Goal: Task Accomplishment & Management: Complete application form

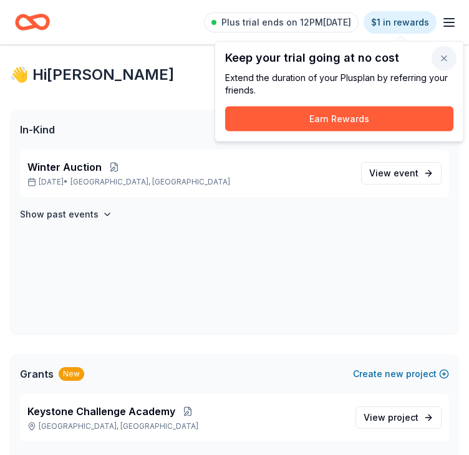
click at [444, 55] on button "button" at bounding box center [443, 58] width 25 height 25
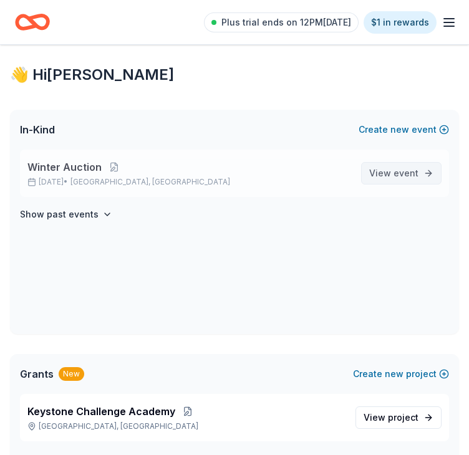
click at [411, 177] on span "event" at bounding box center [405, 173] width 25 height 11
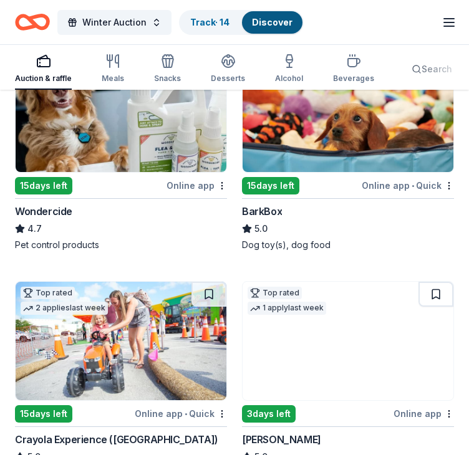
scroll to position [1932, 0]
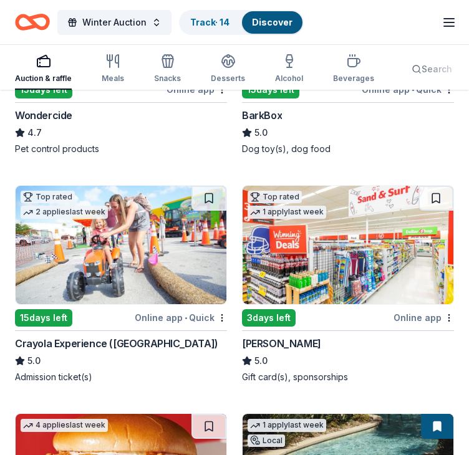
click at [109, 336] on div "Crayola Experience ([GEOGRAPHIC_DATA])" at bounding box center [116, 343] width 203 height 15
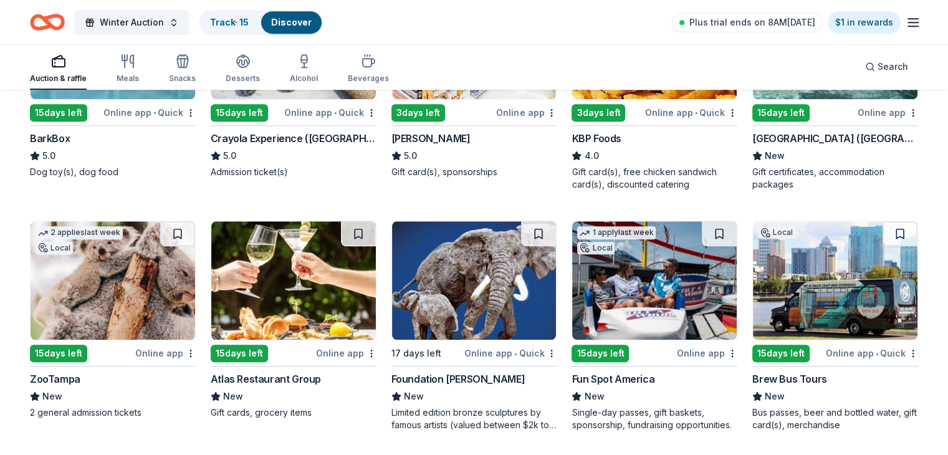
scroll to position [992, 0]
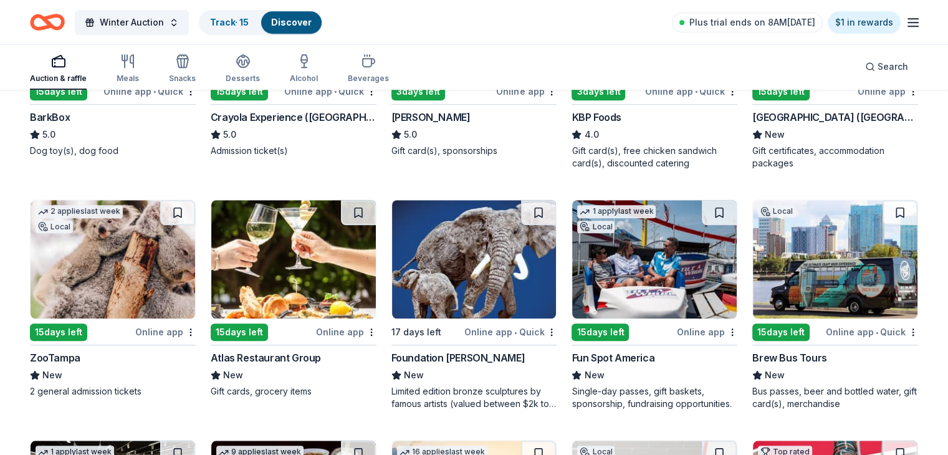
click at [468, 351] on div "Fun Spot America" at bounding box center [612, 357] width 83 height 15
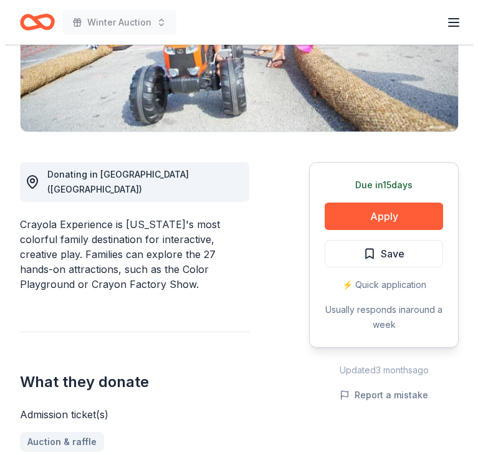
scroll to position [249, 0]
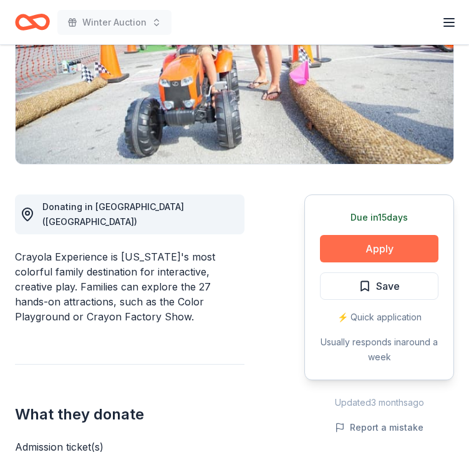
click at [372, 235] on button "Apply" at bounding box center [379, 248] width 118 height 27
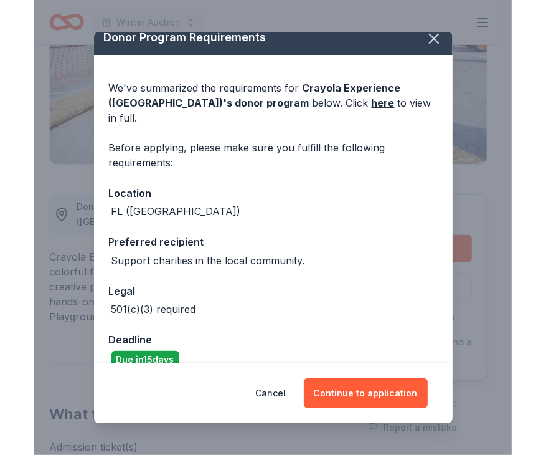
scroll to position [16, 0]
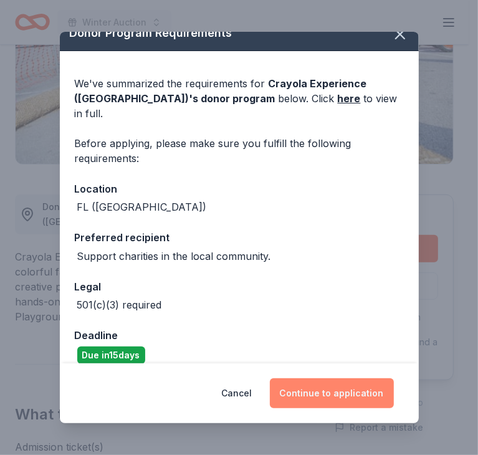
click at [331, 389] on button "Continue to application" at bounding box center [332, 393] width 124 height 30
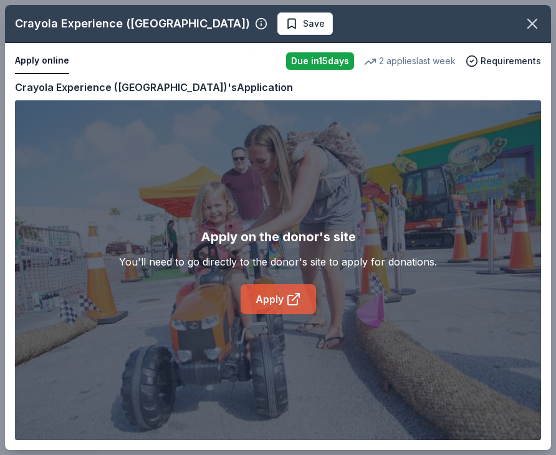
click at [276, 296] on link "Apply" at bounding box center [278, 299] width 75 height 30
click at [468, 30] on icon "button" at bounding box center [531, 23] width 17 height 17
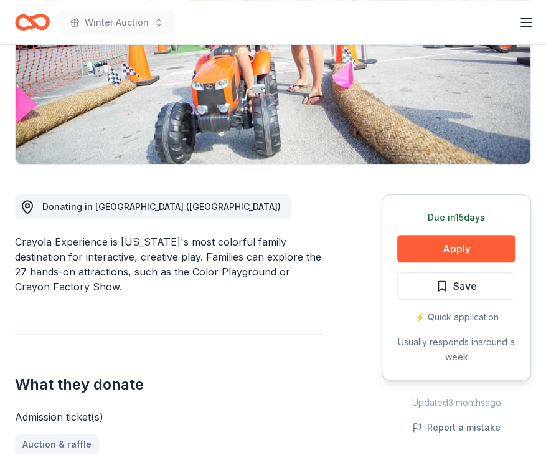
click at [29, 21] on icon "Home" at bounding box center [32, 21] width 35 height 29
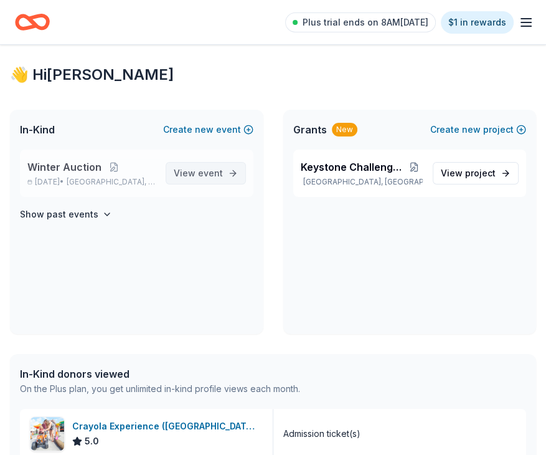
click at [189, 168] on span "View event" at bounding box center [198, 173] width 49 height 15
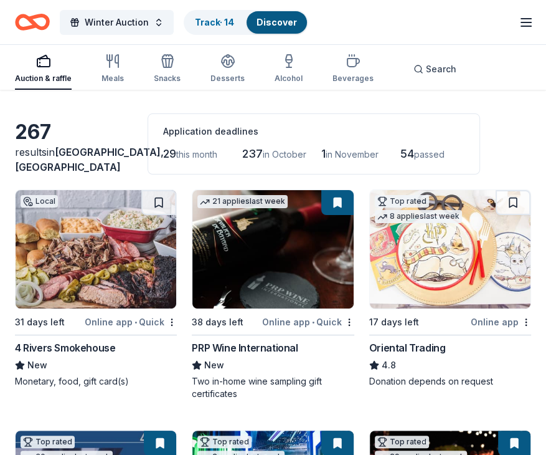
scroll to position [62, 0]
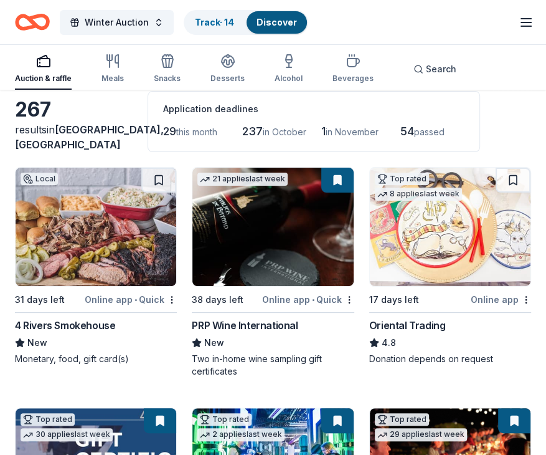
click at [434, 258] on img at bounding box center [450, 227] width 161 height 118
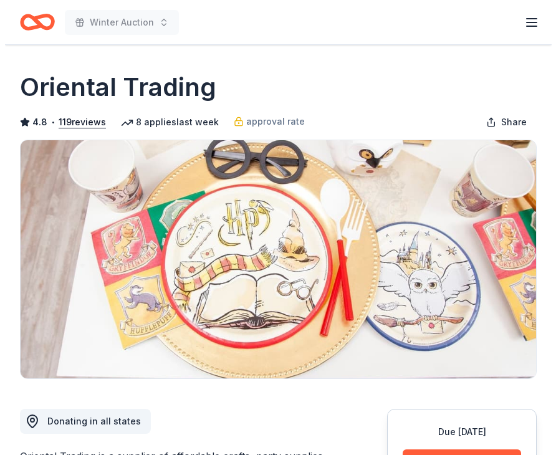
scroll to position [249, 0]
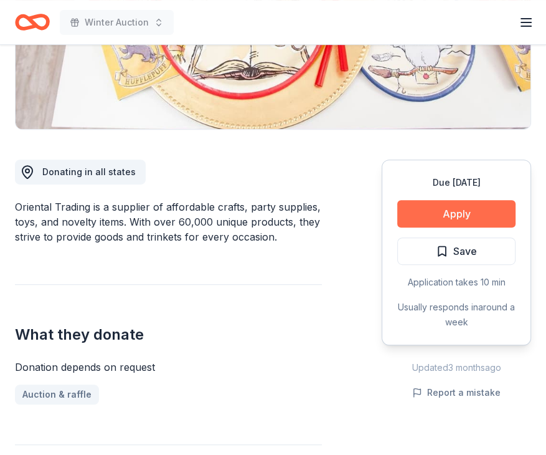
click at [421, 214] on button "Apply" at bounding box center [457, 213] width 118 height 27
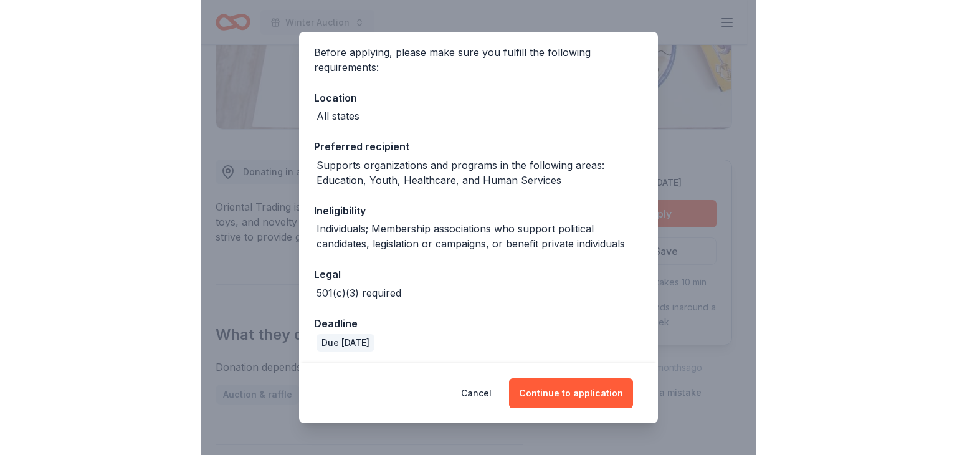
scroll to position [95, 0]
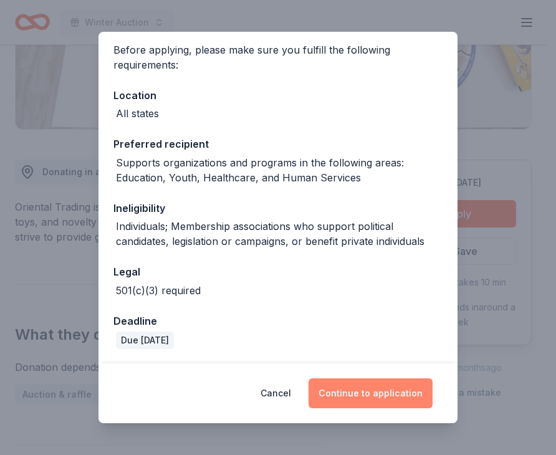
click at [401, 378] on button "Continue to application" at bounding box center [370, 393] width 124 height 30
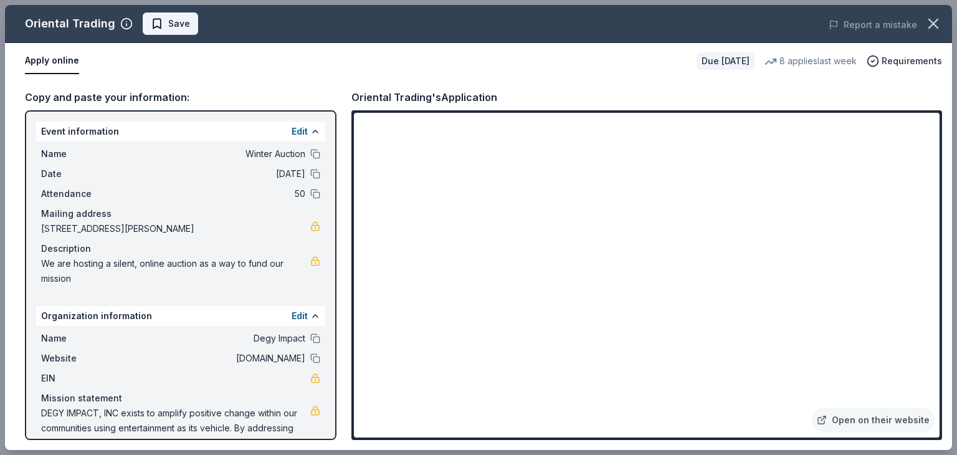
click at [186, 22] on button "Save" at bounding box center [170, 23] width 55 height 22
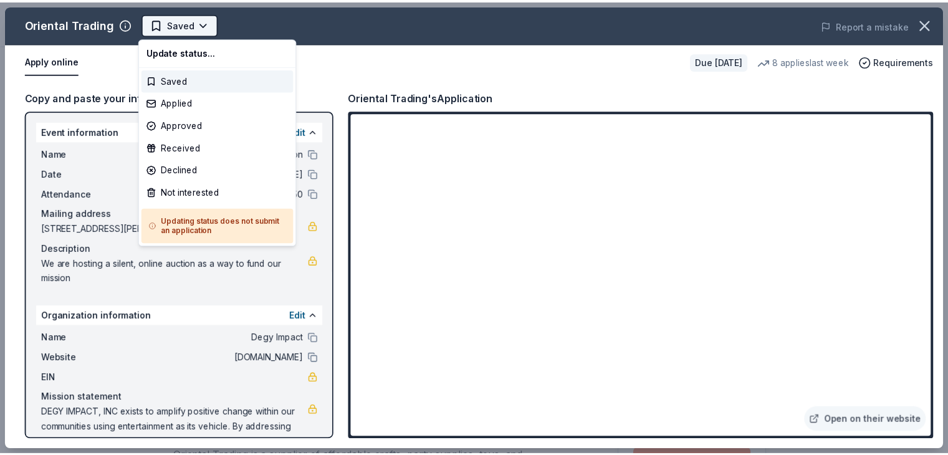
scroll to position [0, 0]
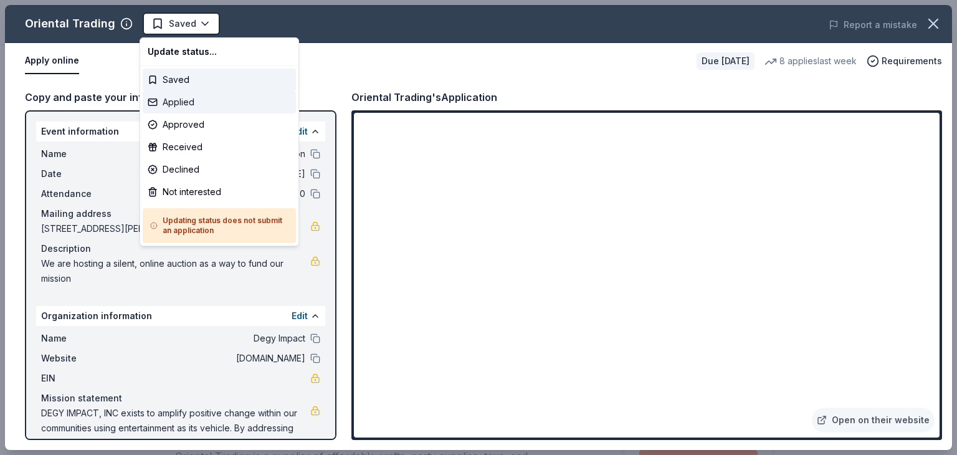
click at [205, 103] on div "Applied" at bounding box center [219, 102] width 153 height 22
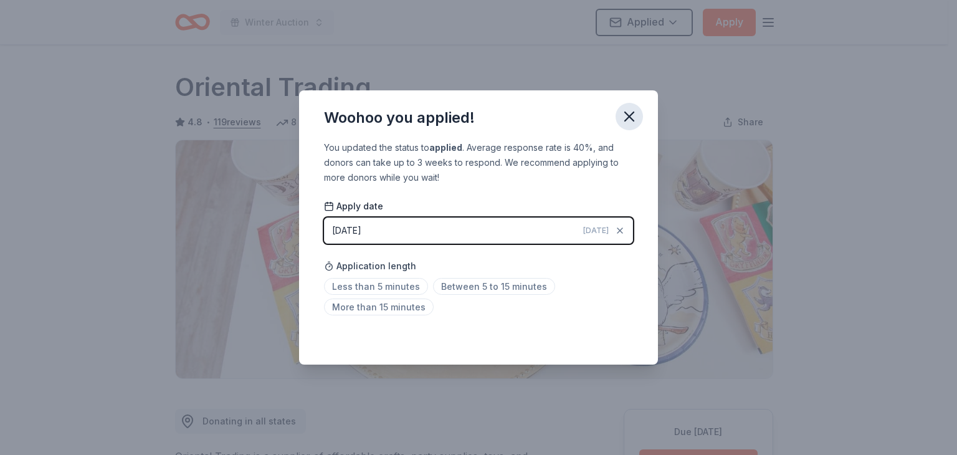
click at [546, 110] on icon "button" at bounding box center [629, 116] width 17 height 17
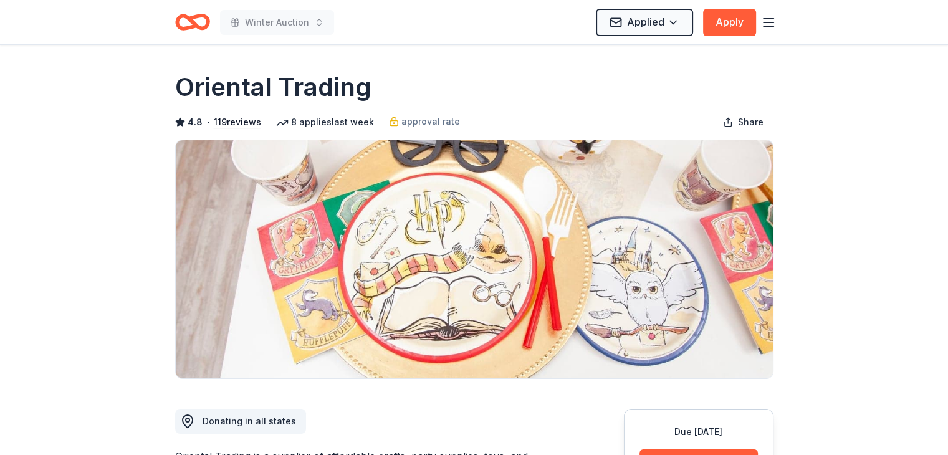
click at [196, 26] on icon "Home" at bounding box center [197, 22] width 19 height 12
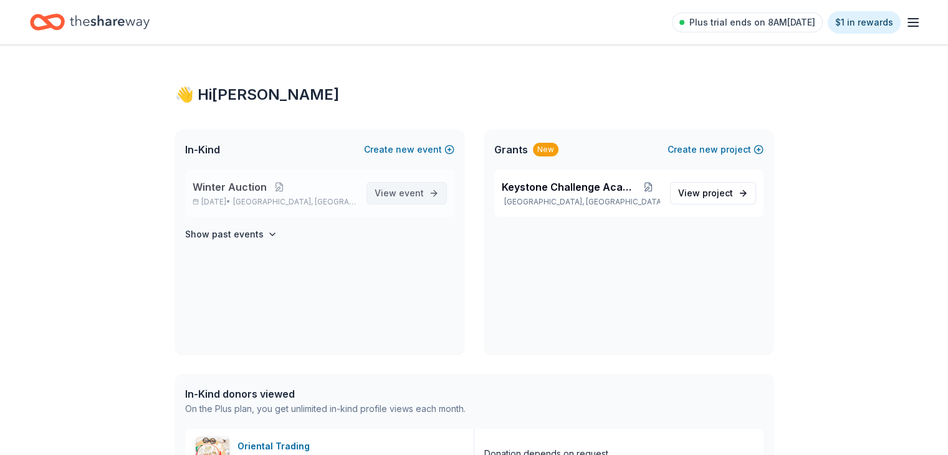
click at [416, 188] on span "event" at bounding box center [411, 193] width 25 height 11
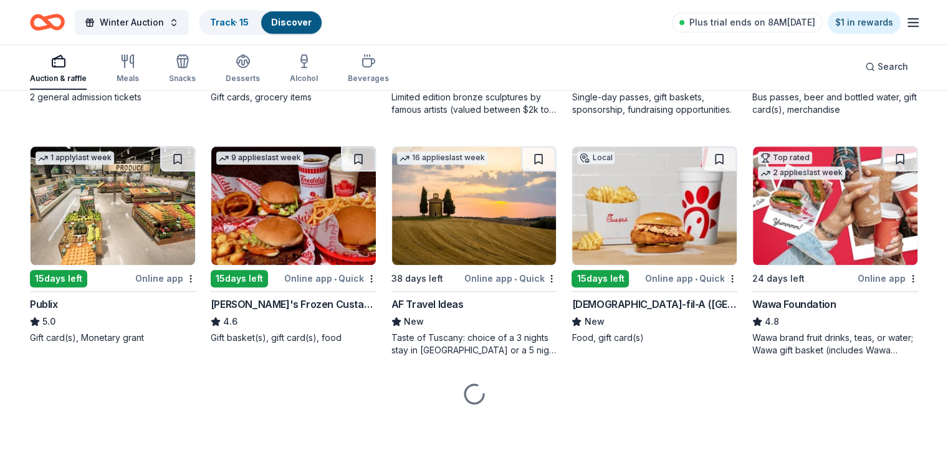
scroll to position [1037, 0]
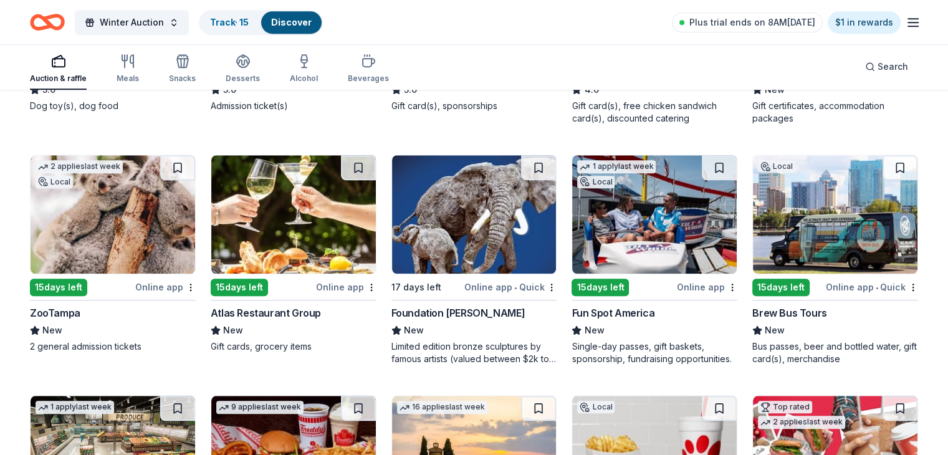
click at [121, 223] on img at bounding box center [113, 214] width 164 height 118
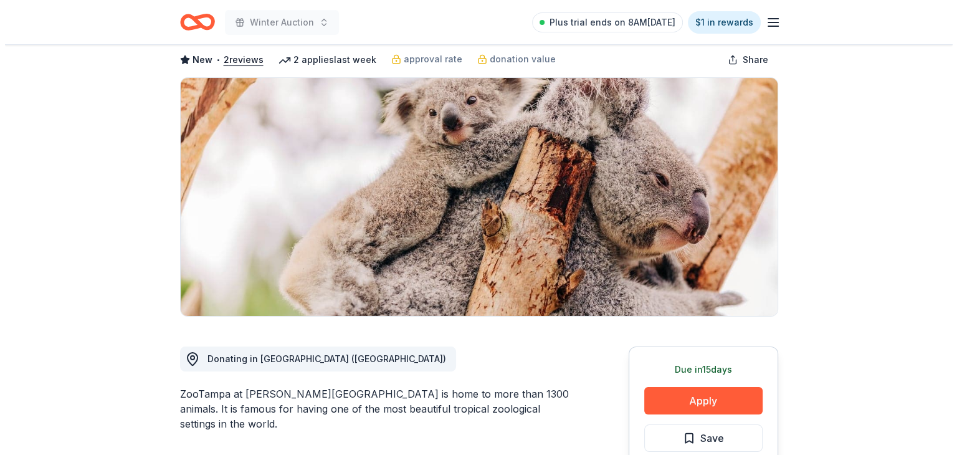
scroll to position [125, 0]
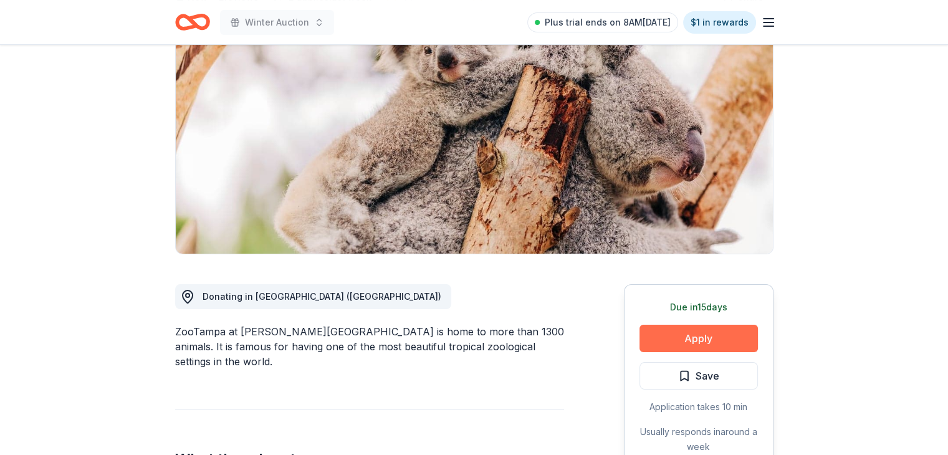
click at [716, 331] on button "Apply" at bounding box center [698, 338] width 118 height 27
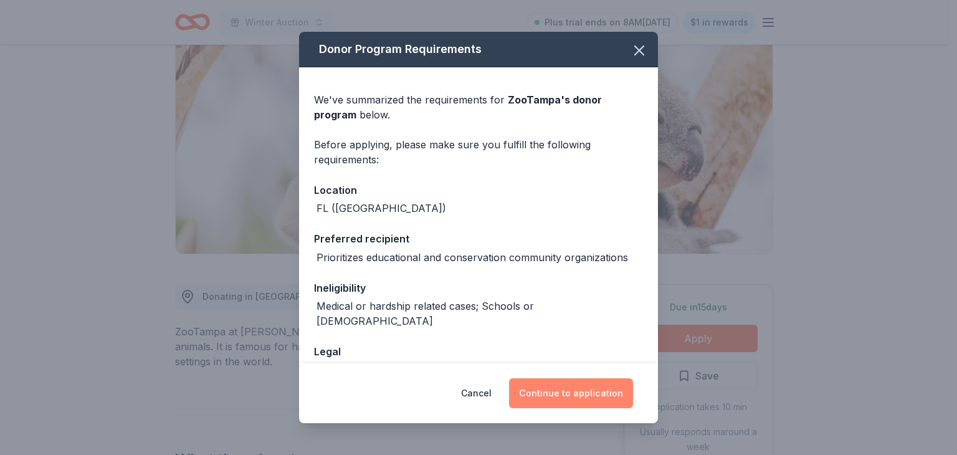
click at [548, 395] on button "Continue to application" at bounding box center [571, 393] width 124 height 30
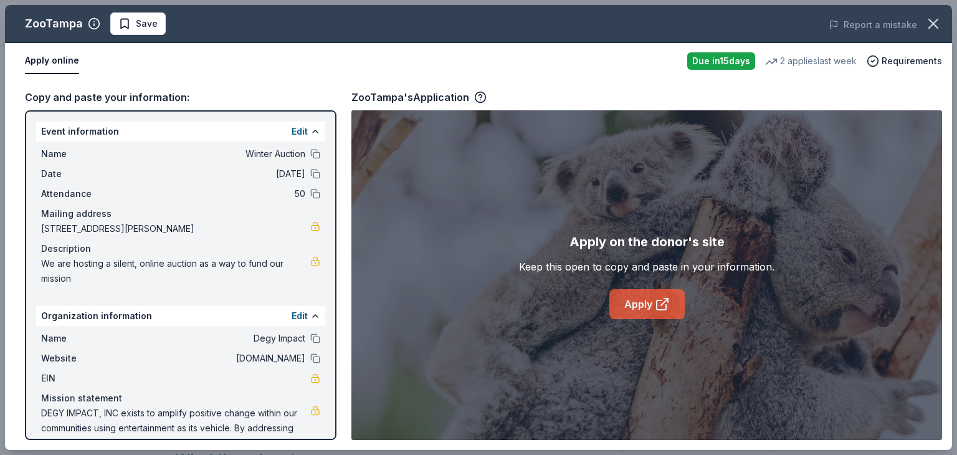
click at [667, 302] on icon at bounding box center [662, 304] width 15 height 15
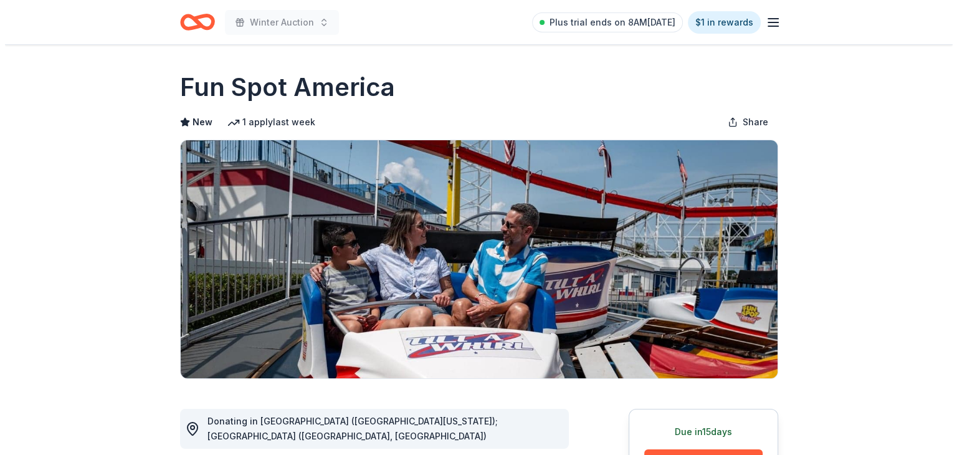
scroll to position [312, 0]
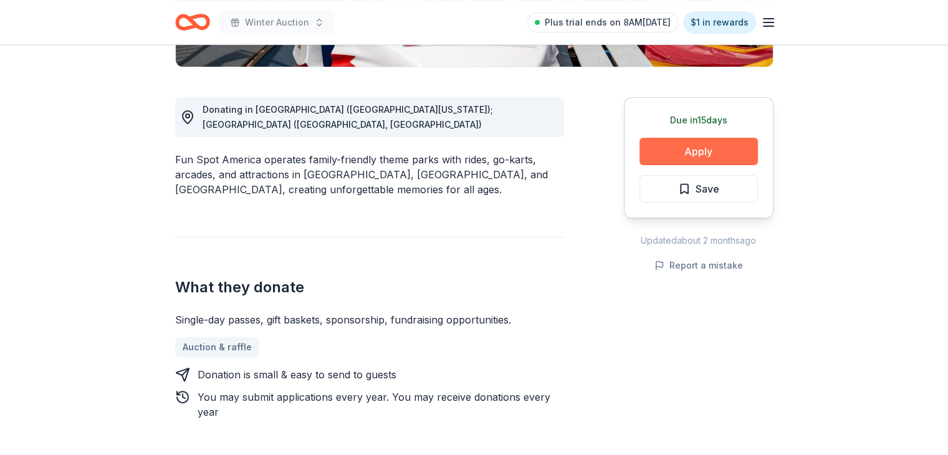
click at [693, 155] on button "Apply" at bounding box center [698, 151] width 118 height 27
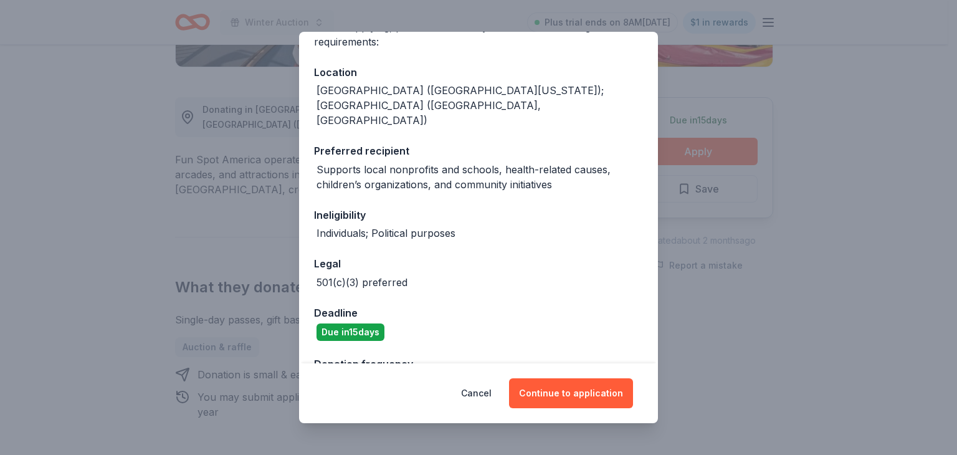
scroll to position [178, 0]
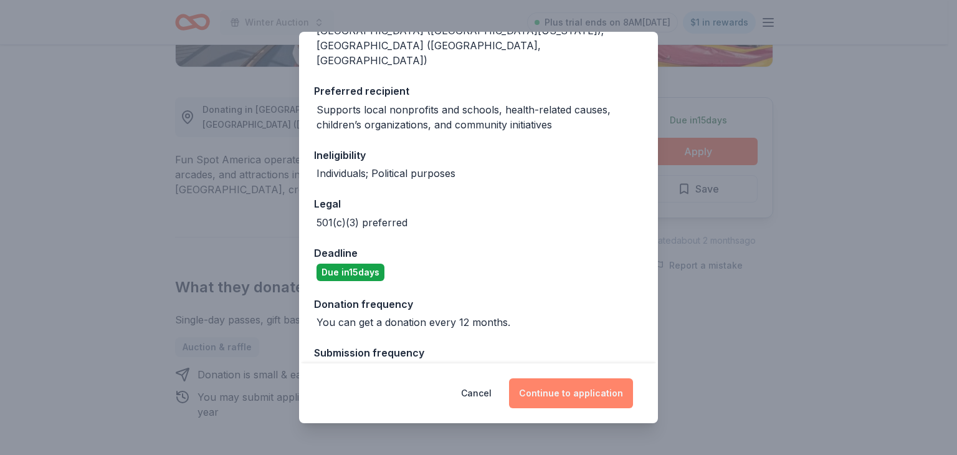
click at [558, 393] on button "Continue to application" at bounding box center [571, 393] width 124 height 30
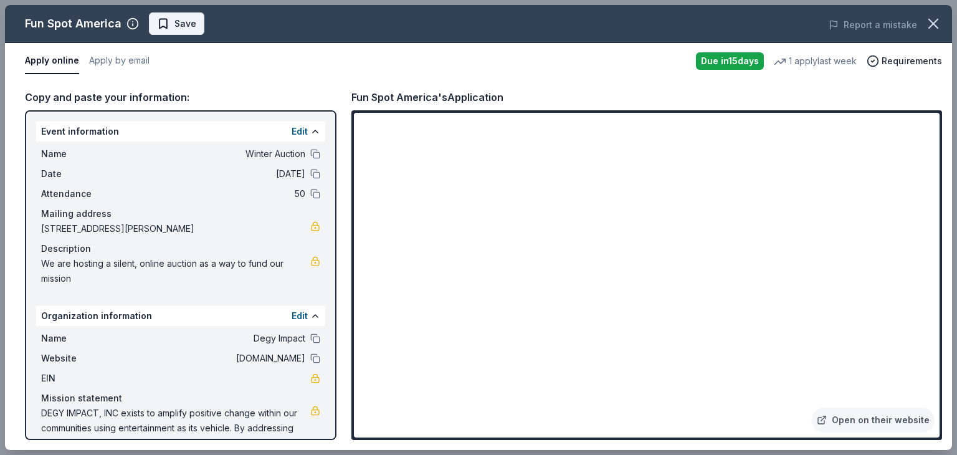
click at [191, 28] on span "Save" at bounding box center [185, 23] width 22 height 15
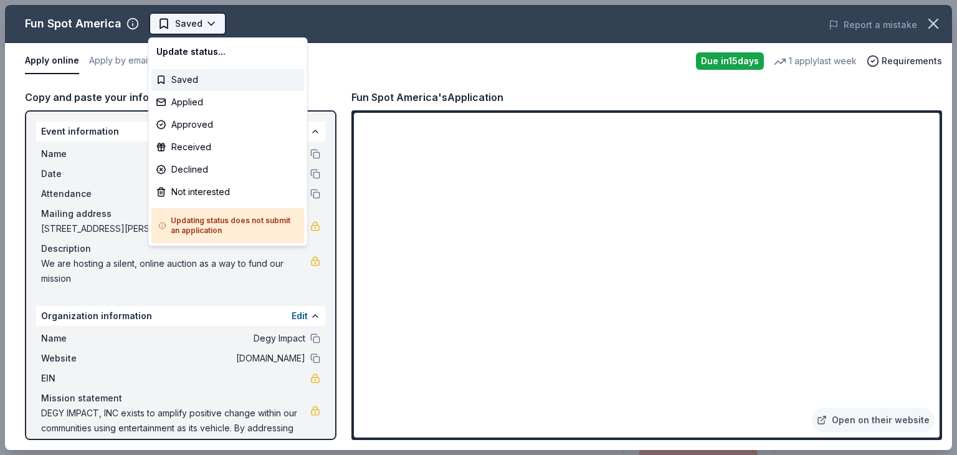
click at [209, 24] on html "Winter Auction Saved Apply Due [DATE] Share Fun Spot America New 1 apply last w…" at bounding box center [478, 227] width 957 height 455
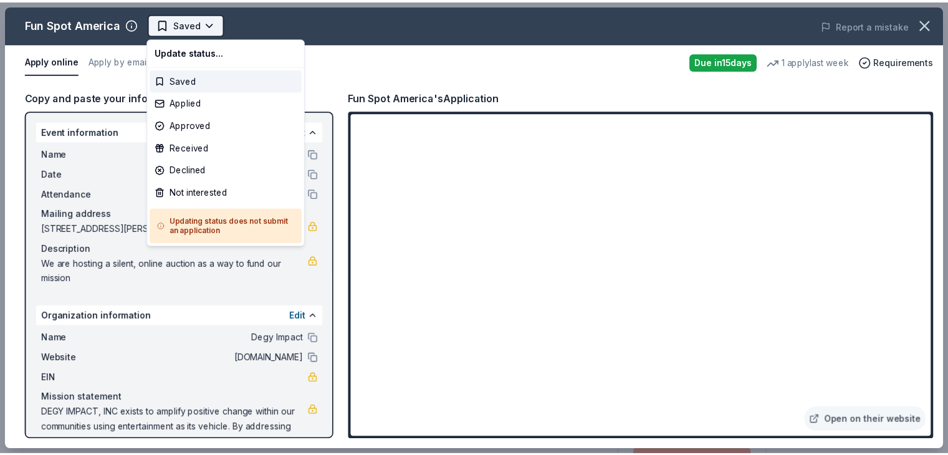
scroll to position [0, 0]
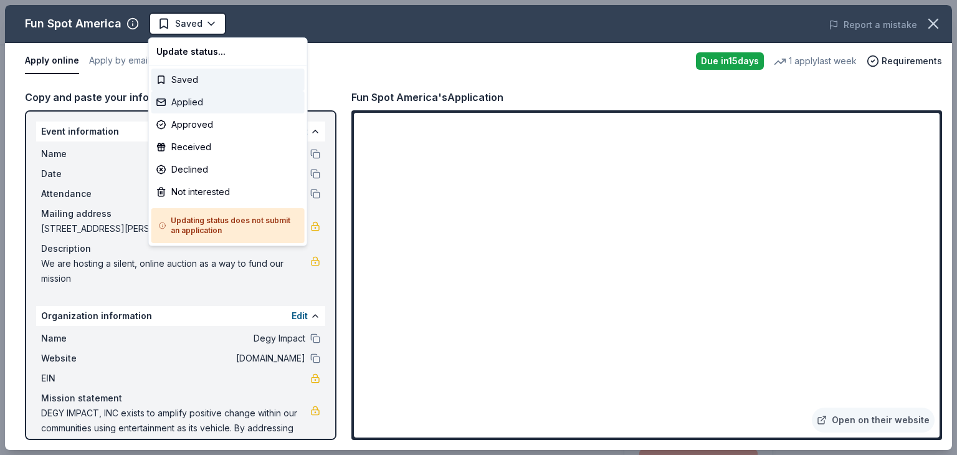
click at [222, 98] on div "Applied" at bounding box center [227, 102] width 153 height 22
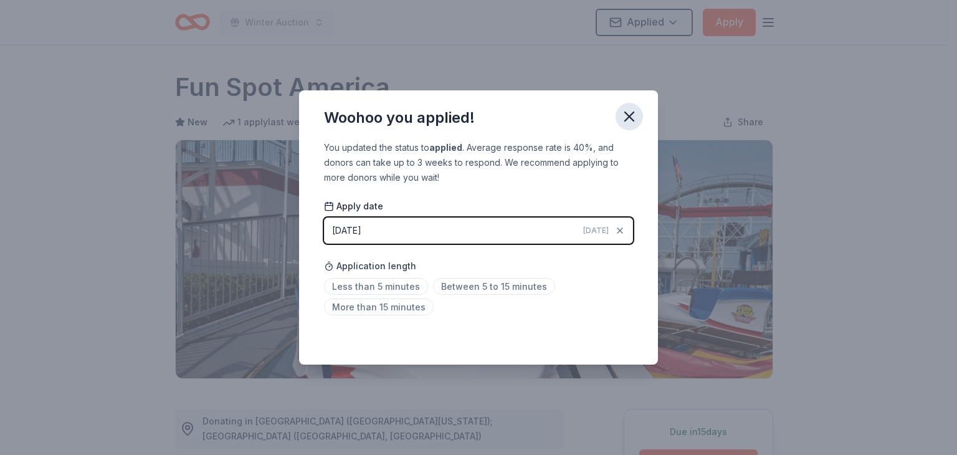
click at [638, 122] on button "button" at bounding box center [629, 116] width 27 height 27
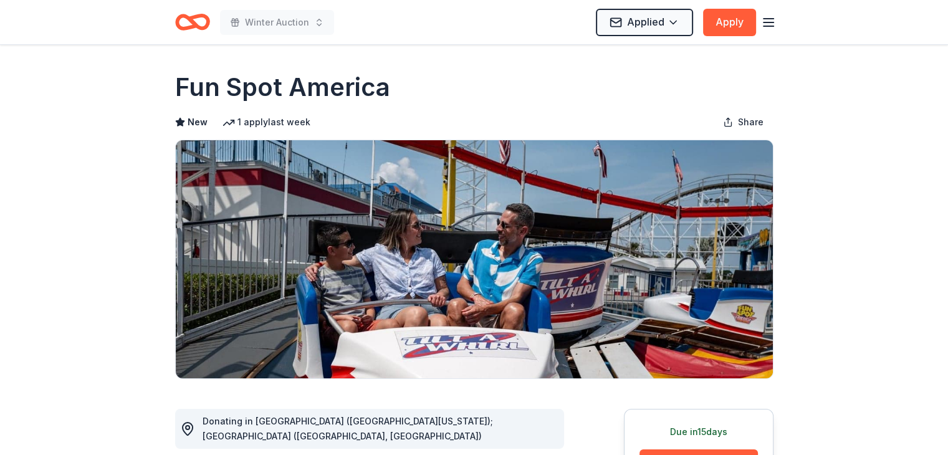
click at [188, 28] on icon "Home" at bounding box center [186, 22] width 19 height 12
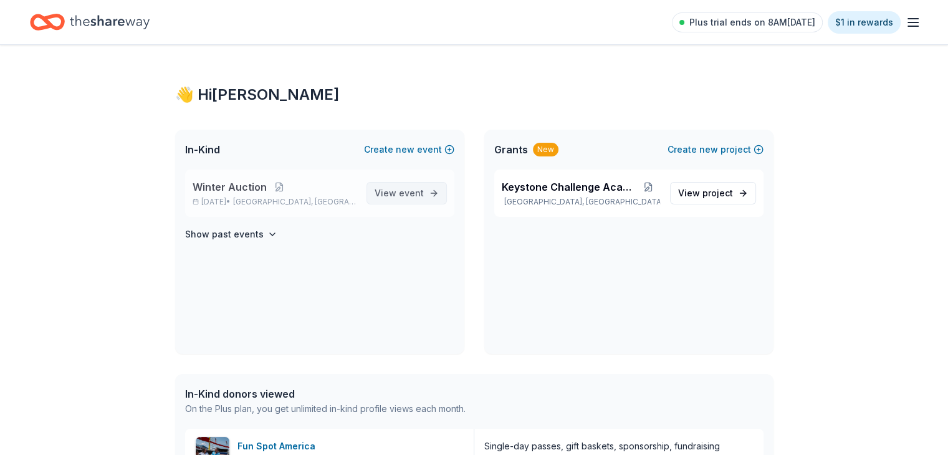
click at [391, 191] on span "View event" at bounding box center [398, 193] width 49 height 15
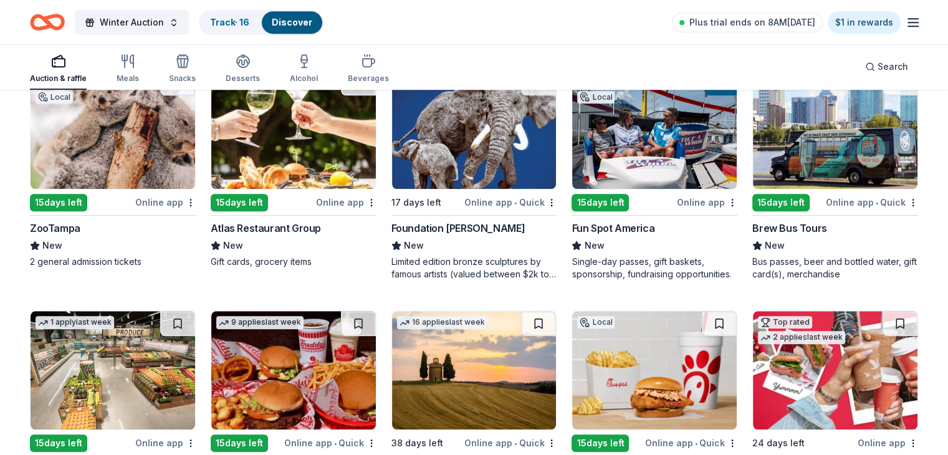
scroll to position [1286, 0]
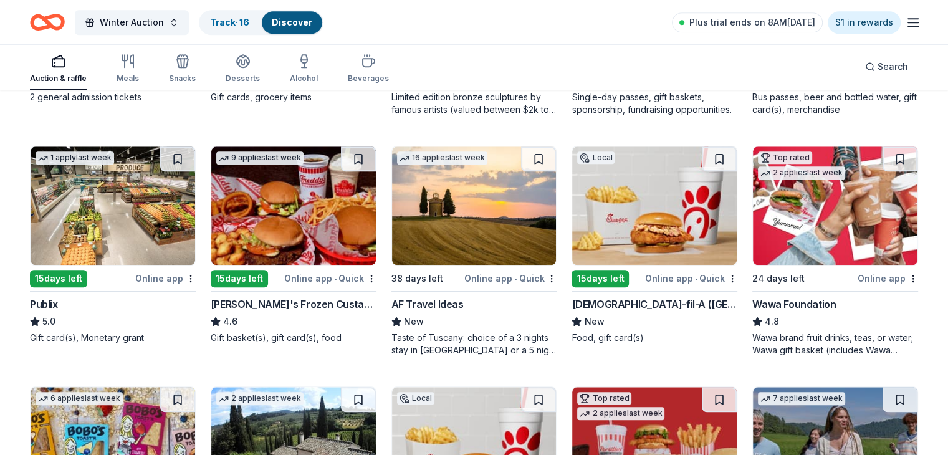
click at [58, 302] on div "Publix" at bounding box center [44, 304] width 28 height 15
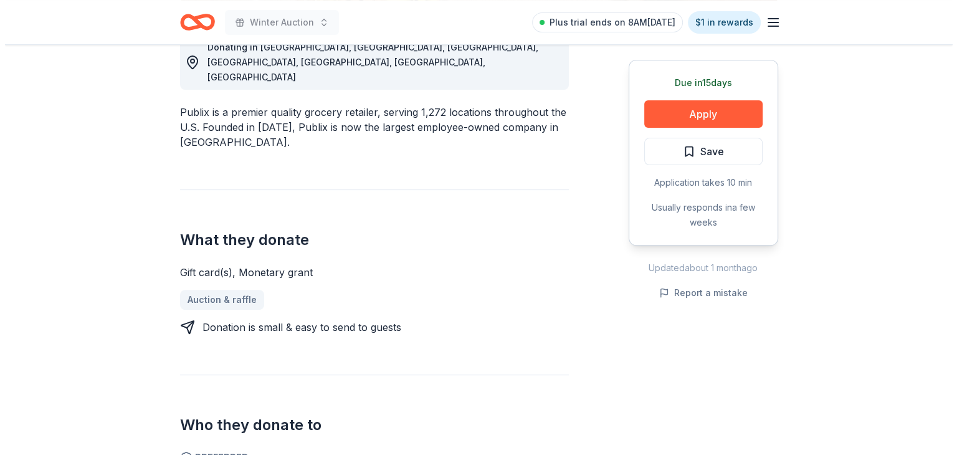
scroll to position [312, 0]
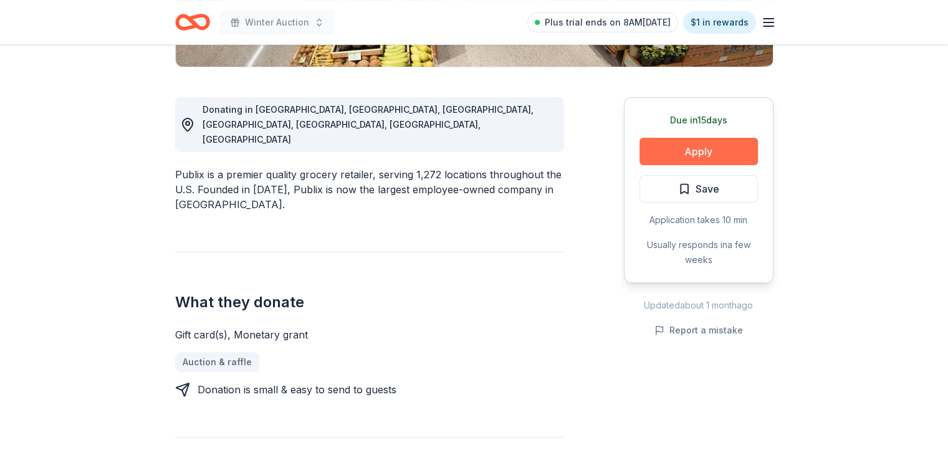
click at [695, 157] on button "Apply" at bounding box center [698, 151] width 118 height 27
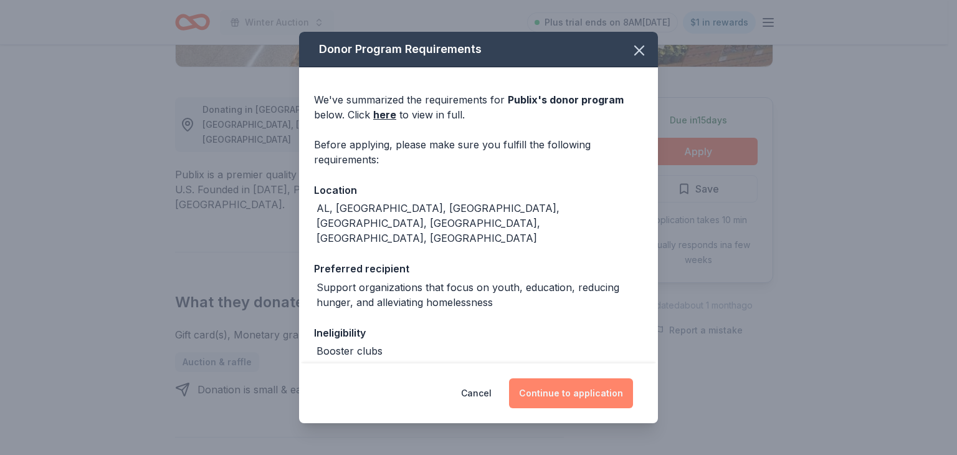
click at [545, 378] on button "Continue to application" at bounding box center [571, 393] width 124 height 30
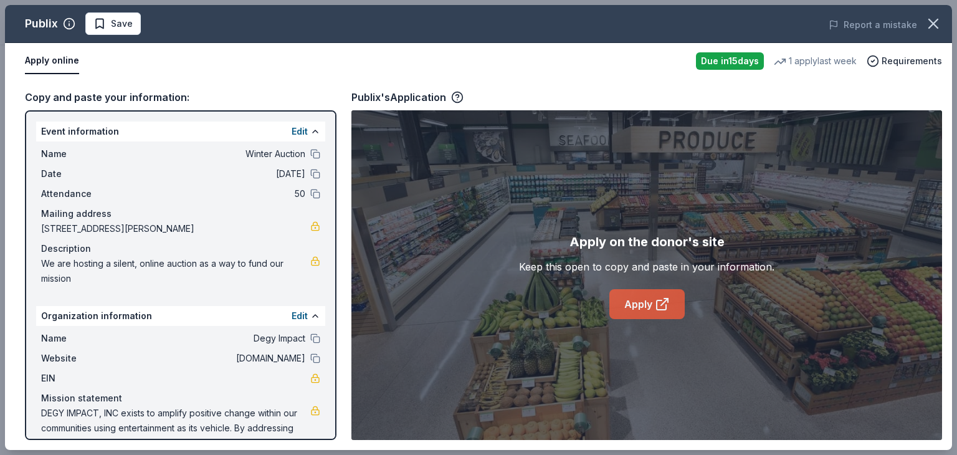
click at [665, 304] on icon at bounding box center [661, 304] width 9 height 9
